Goal: Task Accomplishment & Management: Use online tool/utility

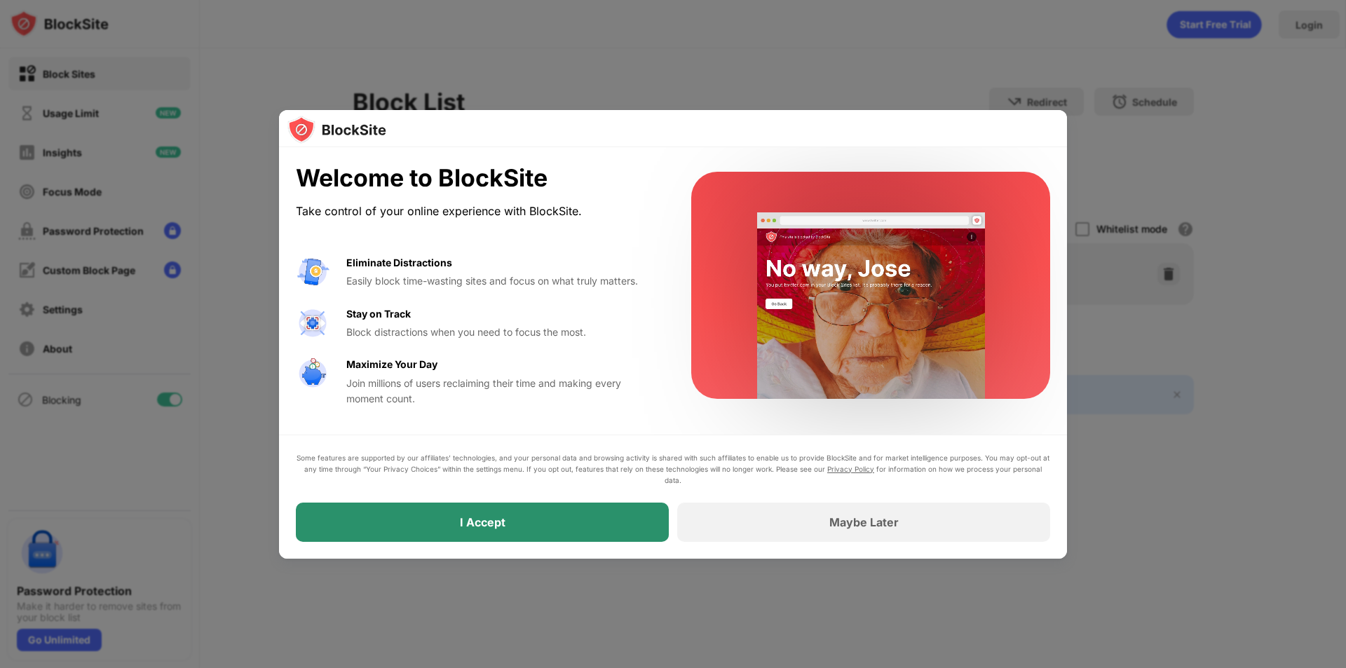
click at [613, 529] on div "I Accept" at bounding box center [482, 522] width 373 height 39
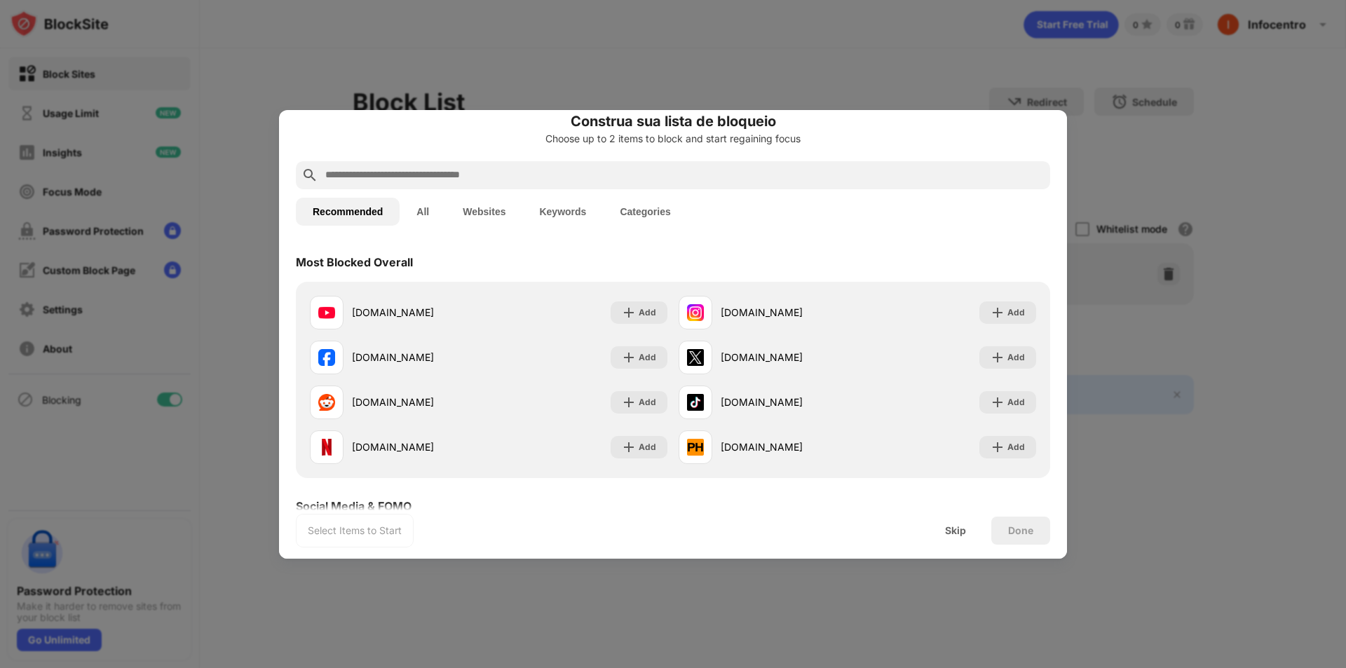
scroll to position [70, 0]
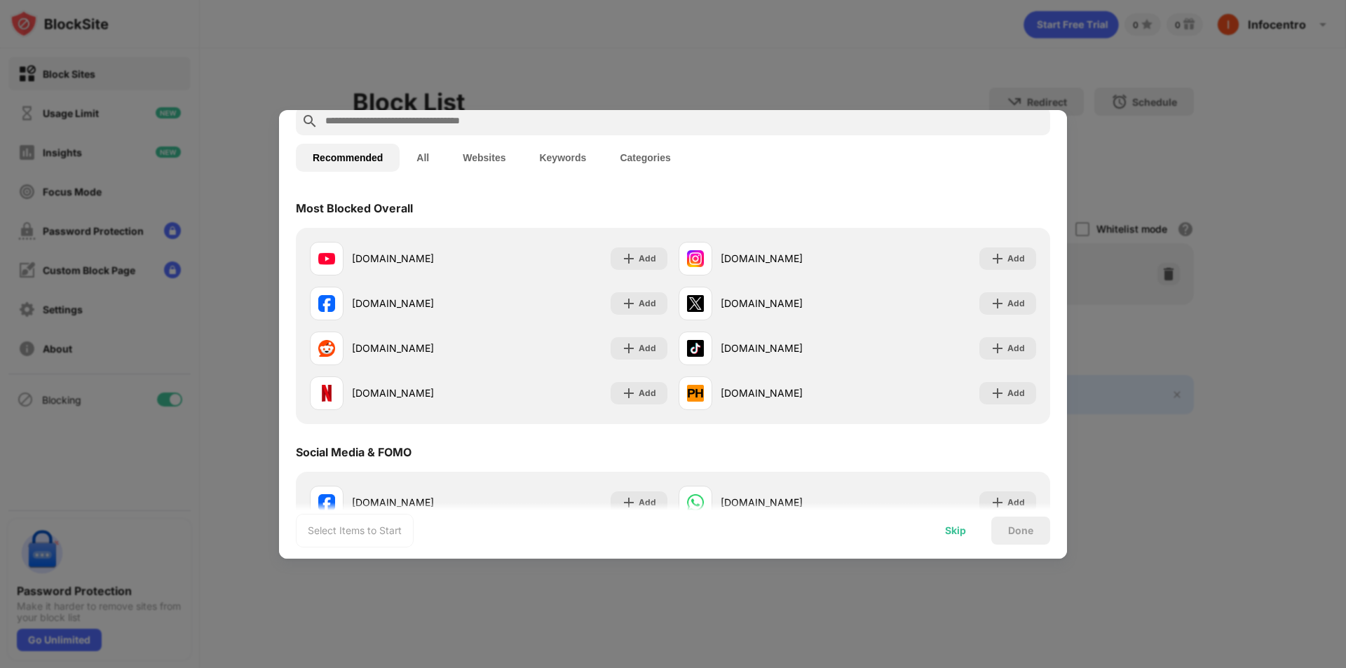
click at [958, 532] on div "Skip" at bounding box center [955, 530] width 21 height 11
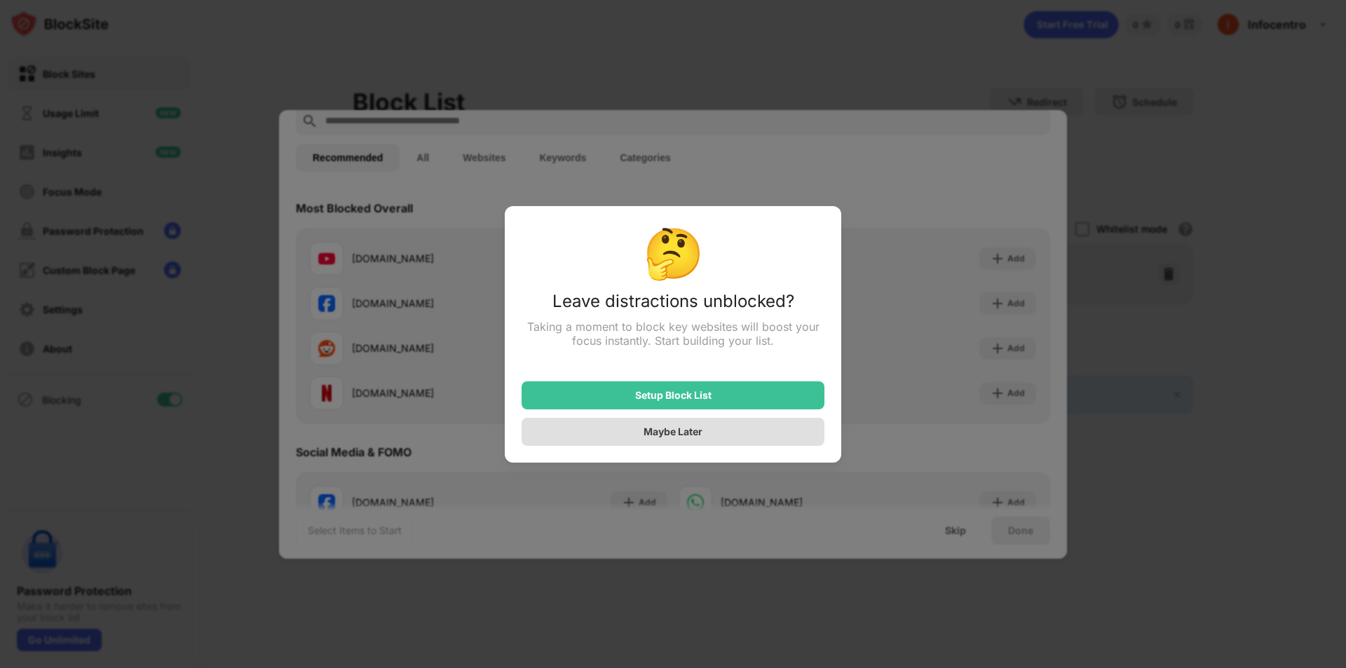
click at [730, 439] on div "Maybe Later" at bounding box center [673, 432] width 303 height 28
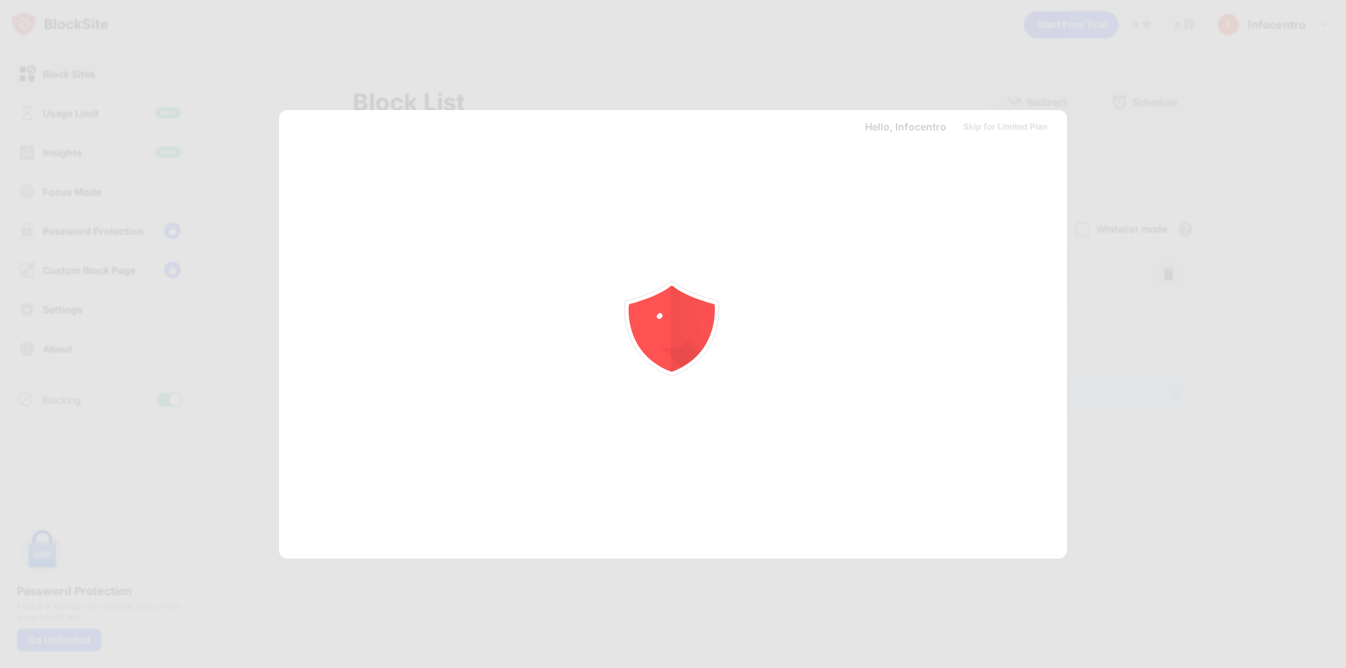
scroll to position [0, 0]
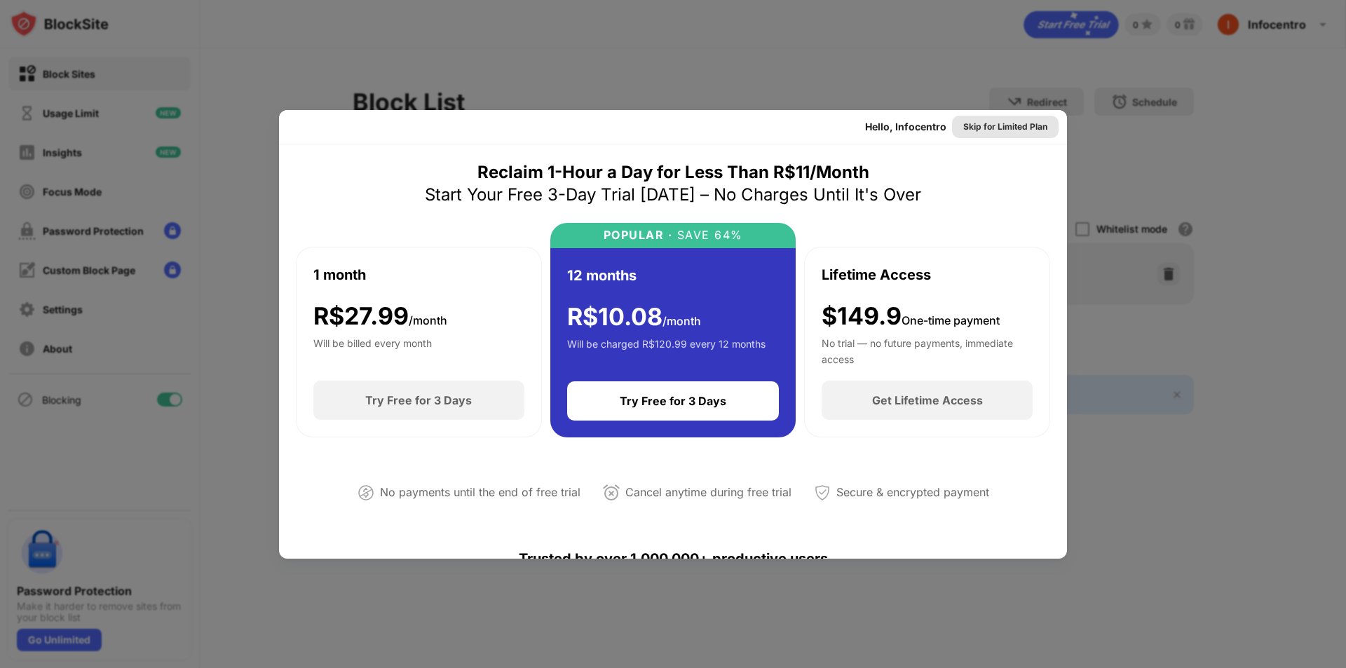
click at [989, 128] on div "Skip for Limited Plan" at bounding box center [1005, 127] width 84 height 14
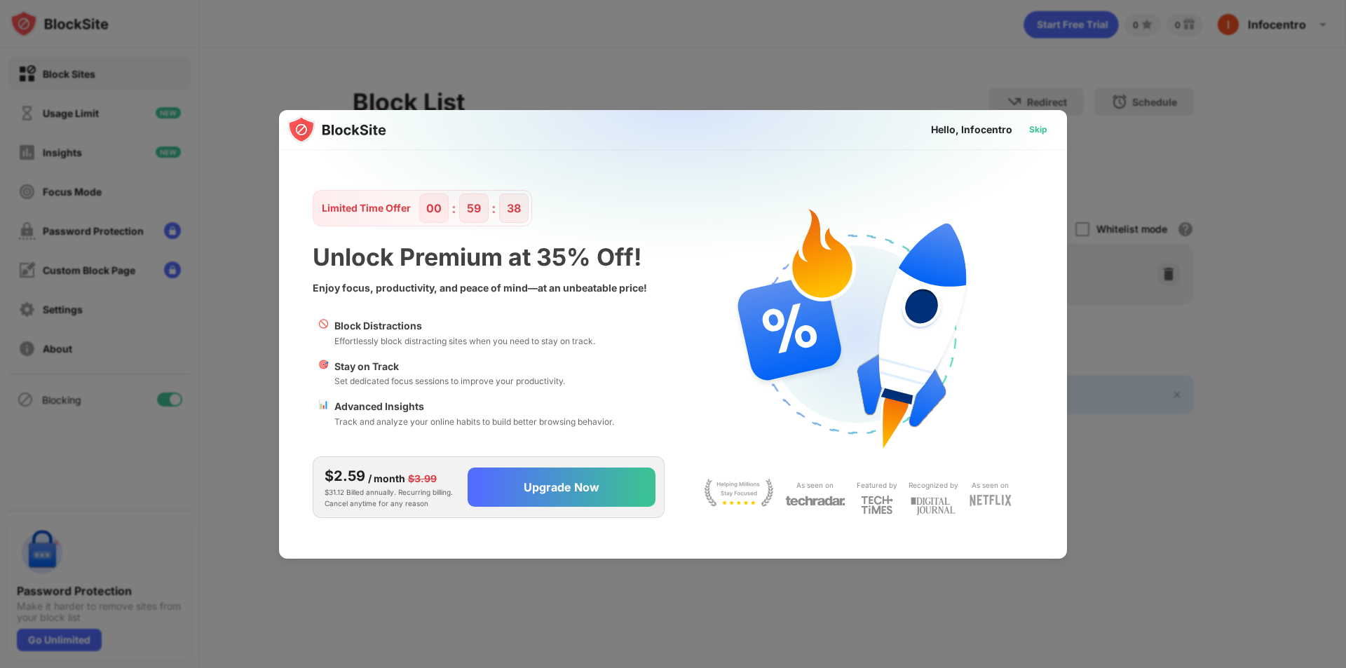
click at [1048, 132] on div "Skip" at bounding box center [1038, 129] width 41 height 22
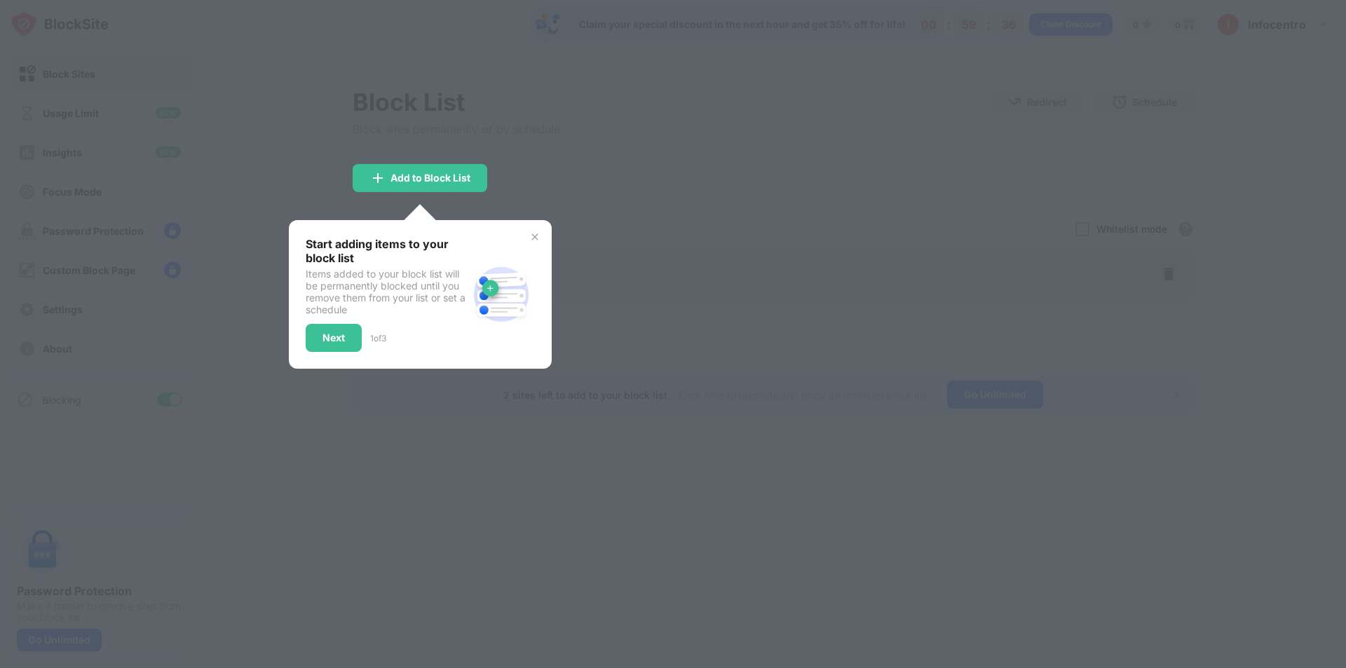
click at [534, 234] on img at bounding box center [534, 236] width 11 height 11
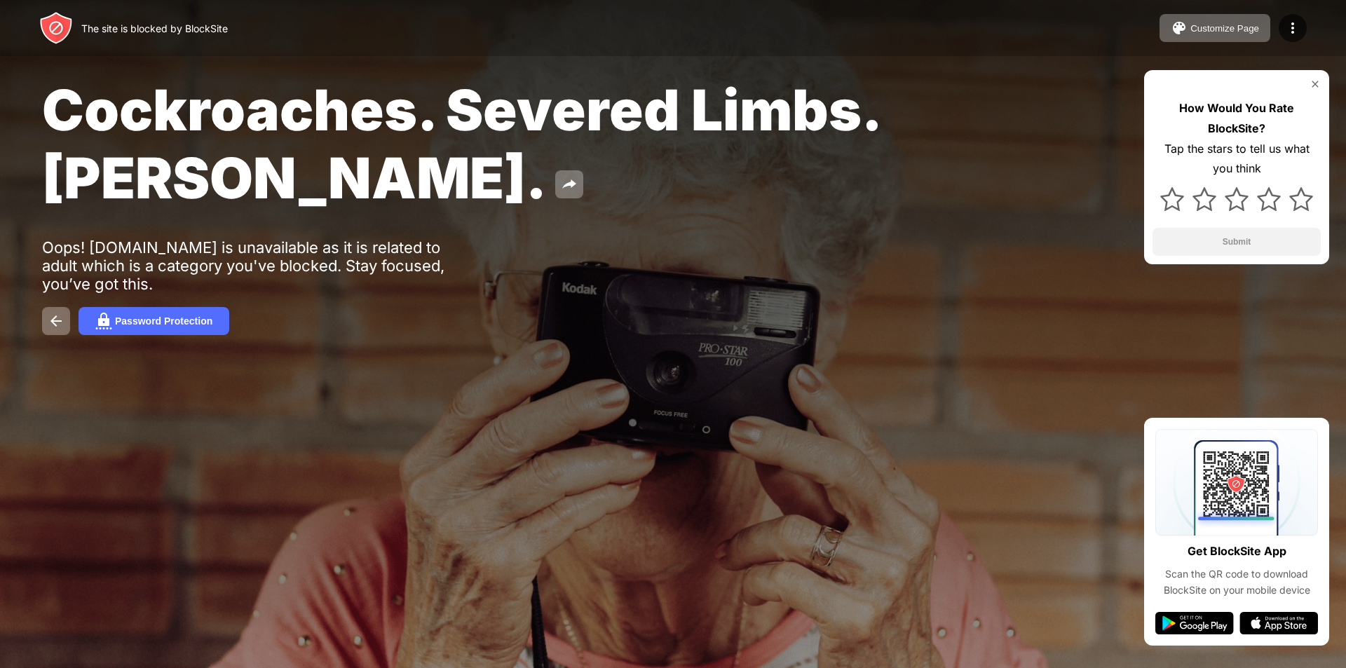
drag, startPoint x: 461, startPoint y: 1, endPoint x: 644, endPoint y: 430, distance: 466.2
click at [644, 430] on div at bounding box center [673, 334] width 1346 height 668
click at [282, 386] on div "Cockroaches. Severed Limbs. [PERSON_NAME]. Oops! [DOMAIN_NAME] is unavailable a…" at bounding box center [673, 205] width 1346 height 411
